Goal: Task Accomplishment & Management: Manage account settings

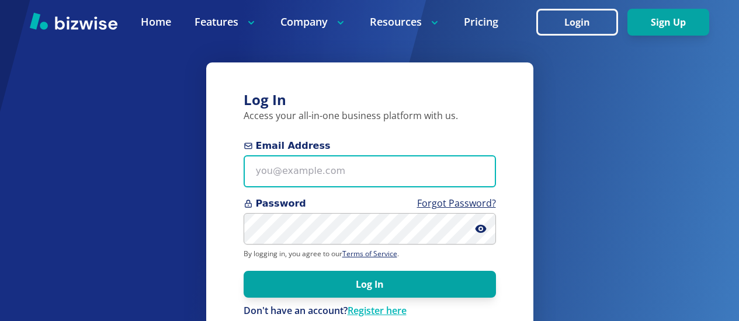
click at [256, 181] on input "Email Address" at bounding box center [370, 171] width 252 height 32
type input "[EMAIL_ADDRESS][PERSON_NAME][DOMAIN_NAME]"
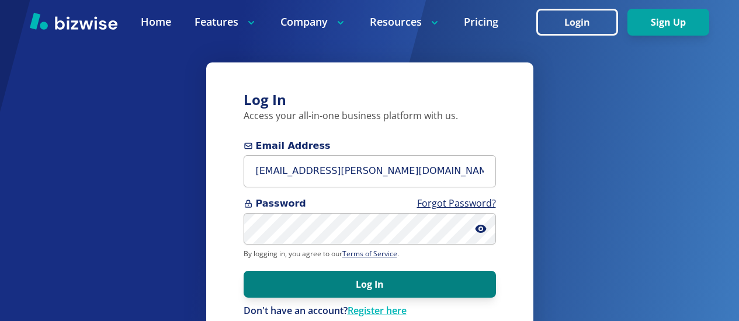
click at [316, 288] on button "Log In" at bounding box center [370, 284] width 252 height 27
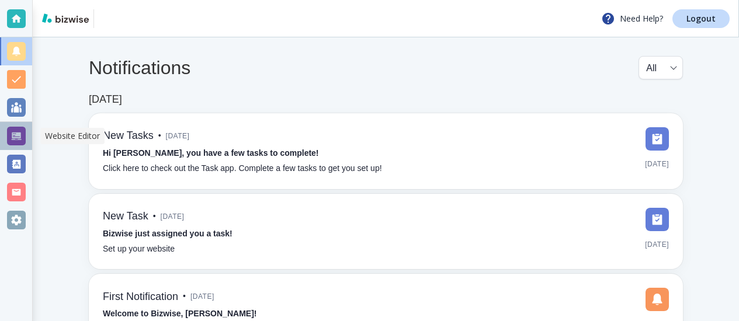
click at [13, 133] on div at bounding box center [16, 136] width 19 height 19
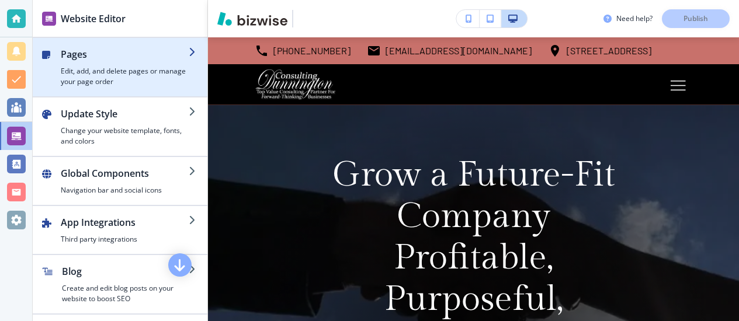
click at [130, 69] on h4 "Edit, add, and delete pages or manage your page order" at bounding box center [125, 76] width 128 height 21
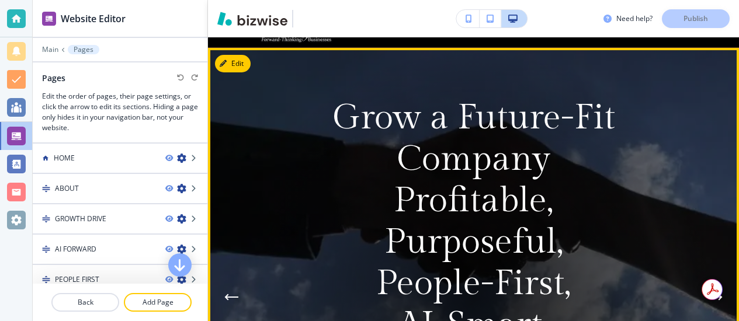
scroll to position [60, 0]
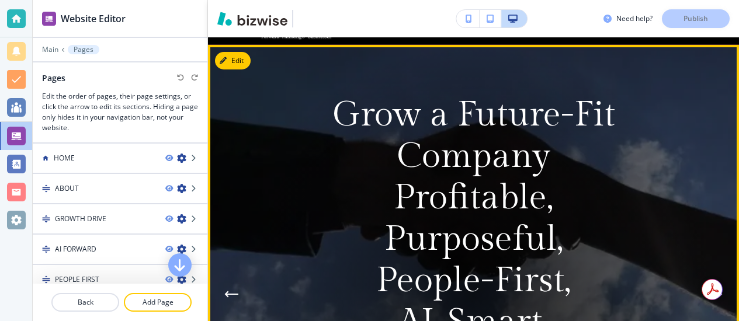
click at [298, 162] on div at bounding box center [473, 294] width 498 height 498
click at [300, 159] on div at bounding box center [473, 294] width 498 height 498
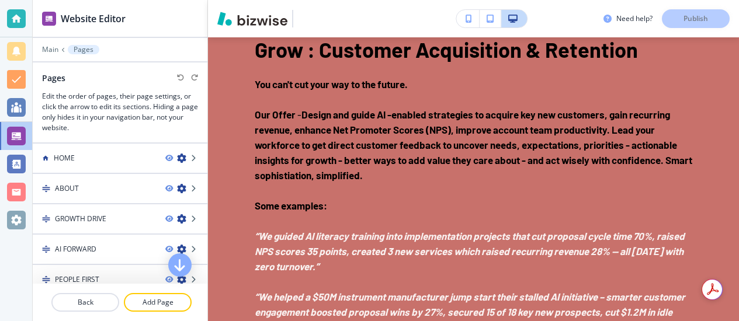
scroll to position [1911, 0]
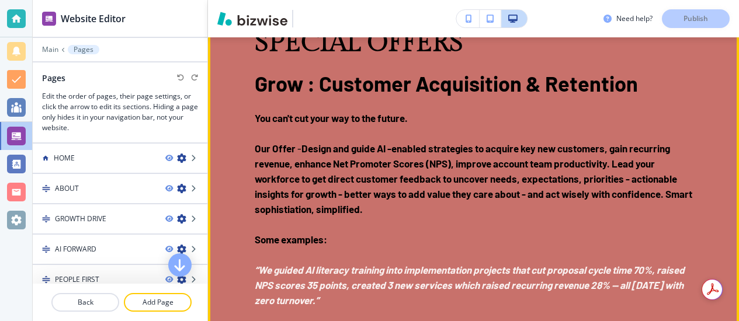
click at [234, 29] on button "Edit This Section" at bounding box center [254, 20] width 79 height 18
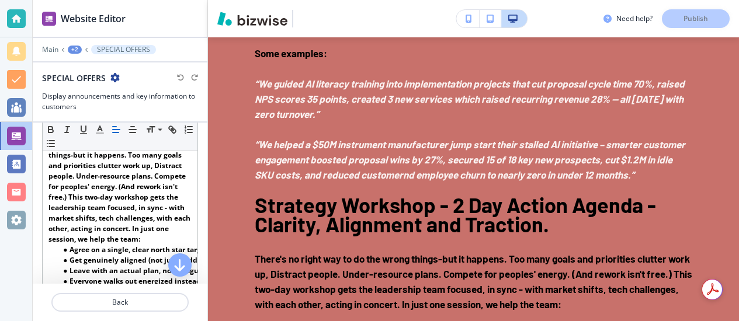
scroll to position [615, 0]
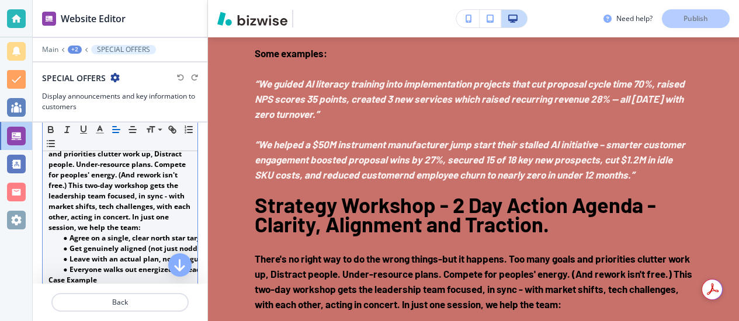
click at [71, 207] on strong "There's no right way to do the wrong things-but it happens. Too many goals and …" at bounding box center [120, 180] width 144 height 105
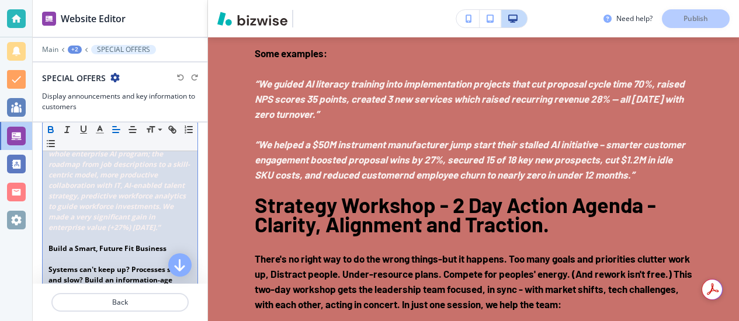
scroll to position [829, 0]
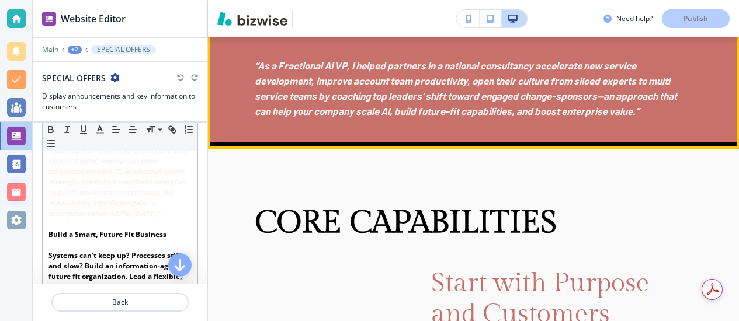
scroll to position [2813, 0]
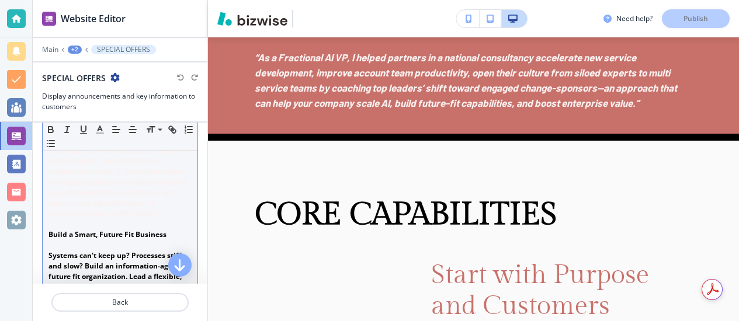
click at [82, 207] on em "“We are a professional services company. Our assets are all about people. The G…" at bounding box center [120, 150] width 145 height 136
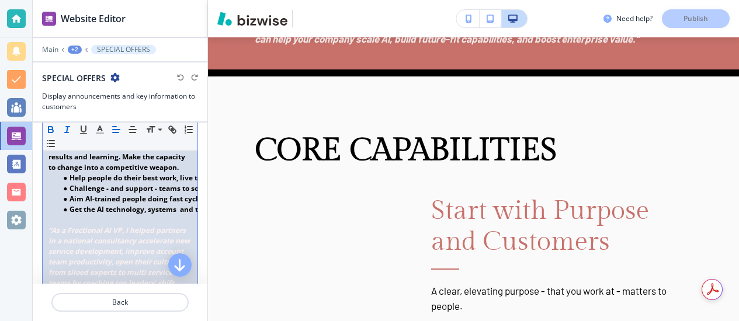
scroll to position [1006, 0]
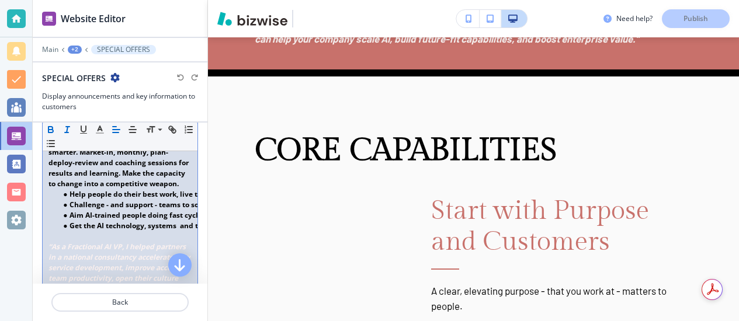
click at [180, 189] on p "Systems can't keep up? Processes stiff and slow? Build an information-age futur…" at bounding box center [119, 132] width 143 height 116
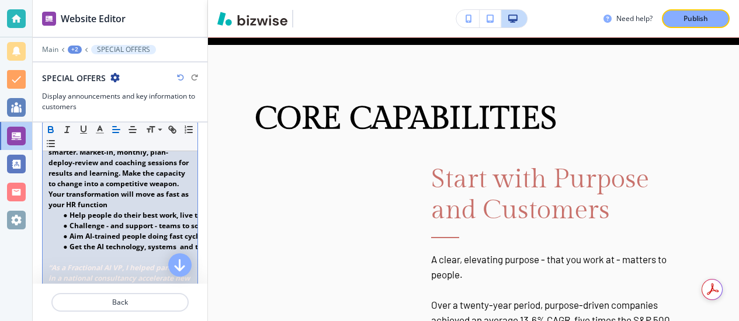
click at [65, 210] on strong "Systems can't keep up? Processes stiff and slow? Build an information-age futur…" at bounding box center [119, 142] width 142 height 136
click at [67, 210] on strong "Systems can't keep up? Processes stiff and slow? Build an information-age futur…" at bounding box center [119, 142] width 142 height 136
click at [145, 210] on p "Systems can't keep up? Processes stiff and slow? Build an information-age futur…" at bounding box center [119, 142] width 143 height 137
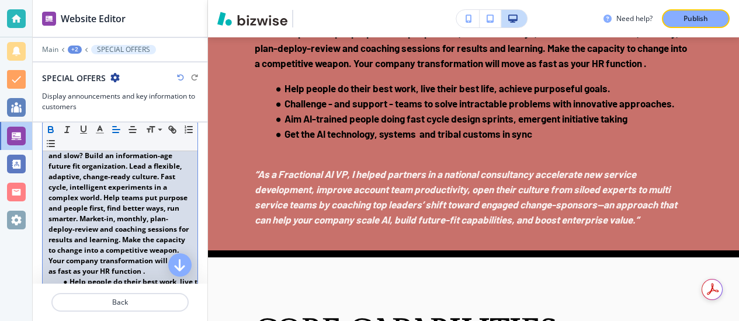
scroll to position [939, 0]
drag, startPoint x: 48, startPoint y: 175, endPoint x: 159, endPoint y: 186, distance: 110.9
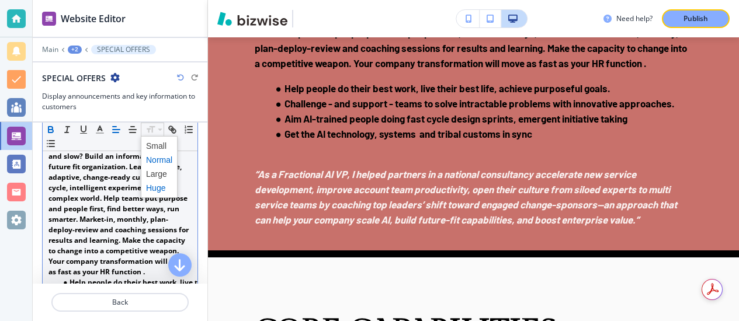
click at [159, 185] on span at bounding box center [159, 188] width 26 height 14
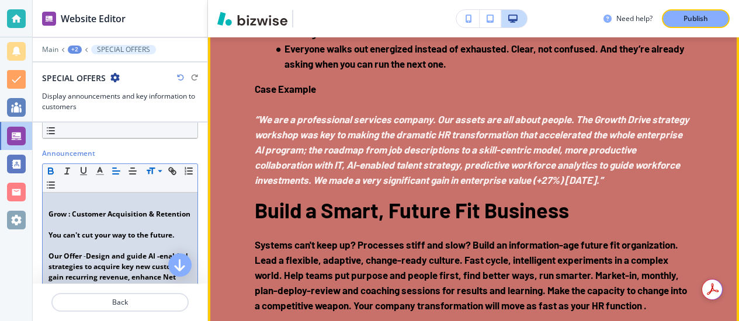
scroll to position [2426, 0]
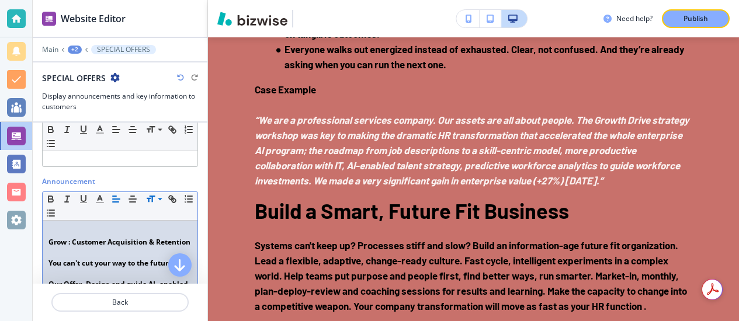
scroll to position [119, 0]
click at [48, 241] on strong "Grow : Customer Acquisition & Retention" at bounding box center [119, 240] width 142 height 10
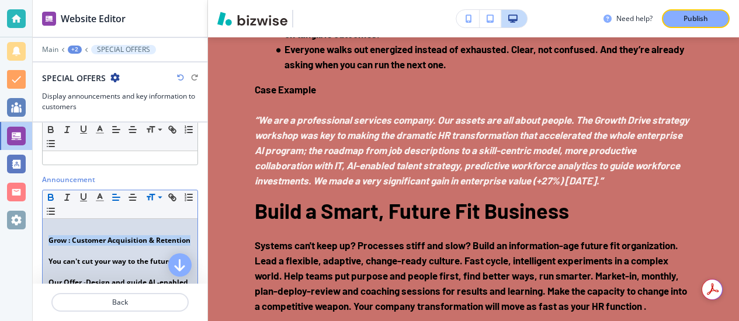
drag, startPoint x: 48, startPoint y: 241, endPoint x: 80, endPoint y: 252, distance: 33.6
click at [80, 245] on strong "Grow : Customer Acquisition & Retention" at bounding box center [119, 240] width 142 height 10
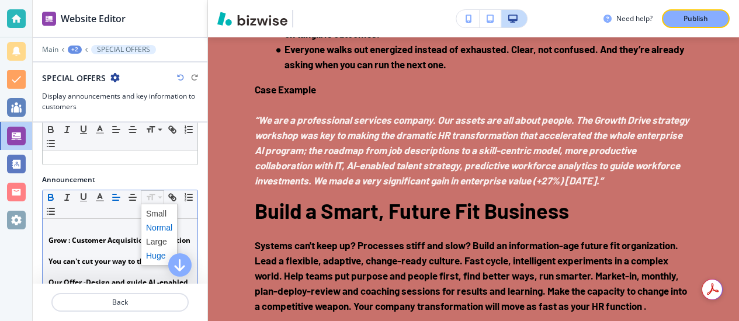
click at [159, 255] on span at bounding box center [159, 256] width 26 height 14
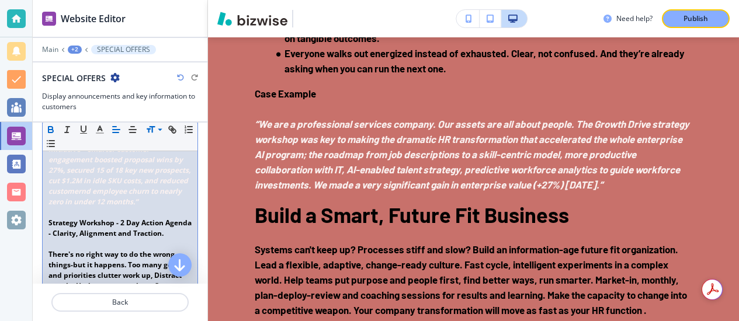
scroll to position [549, 0]
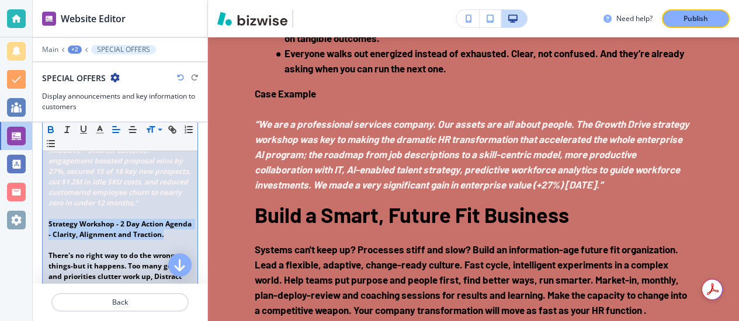
drag, startPoint x: 50, startPoint y: 245, endPoint x: 89, endPoint y: 265, distance: 43.9
click at [89, 240] on p "Strategy Workshop - 2 Day Action Agenda - Clarity, Alignment and Traction." at bounding box center [119, 229] width 143 height 21
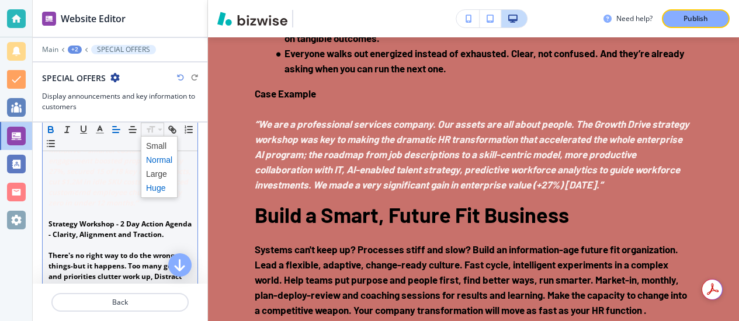
click at [159, 184] on span at bounding box center [159, 188] width 26 height 14
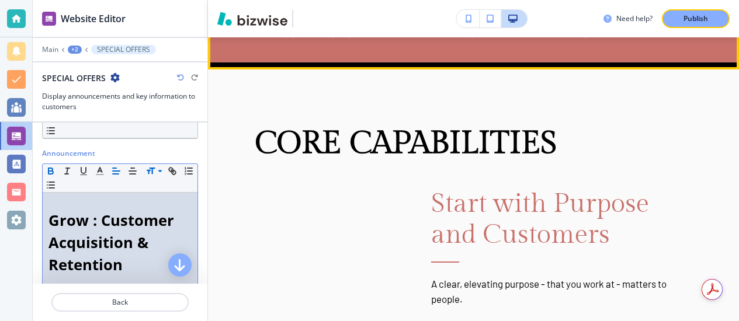
scroll to position [2887, 0]
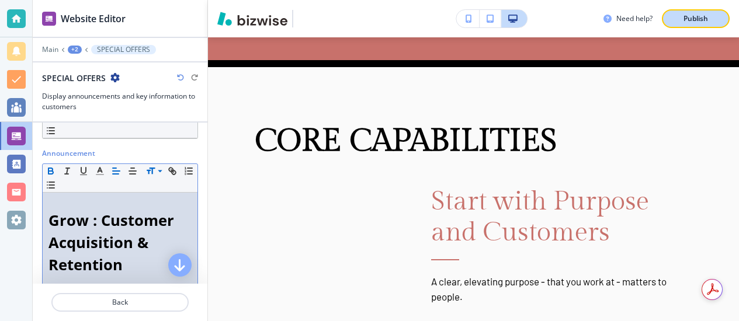
click at [691, 19] on p "Publish" at bounding box center [695, 18] width 25 height 11
